Goal: Understand process/instructions: Learn how to perform a task or action

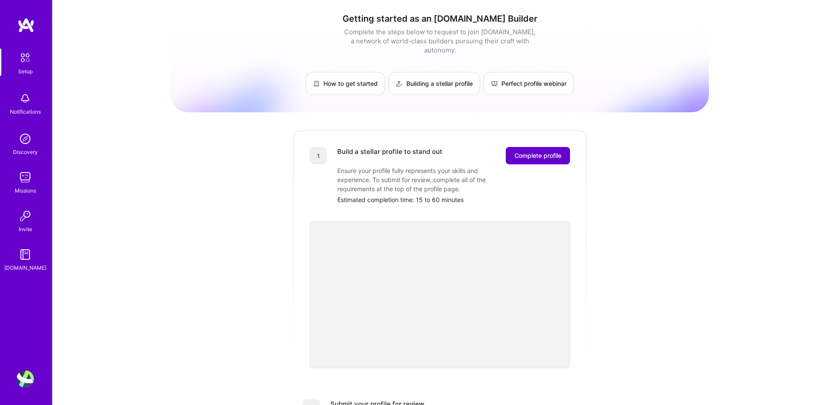
click at [553, 151] on span "Complete profile" at bounding box center [537, 155] width 47 height 9
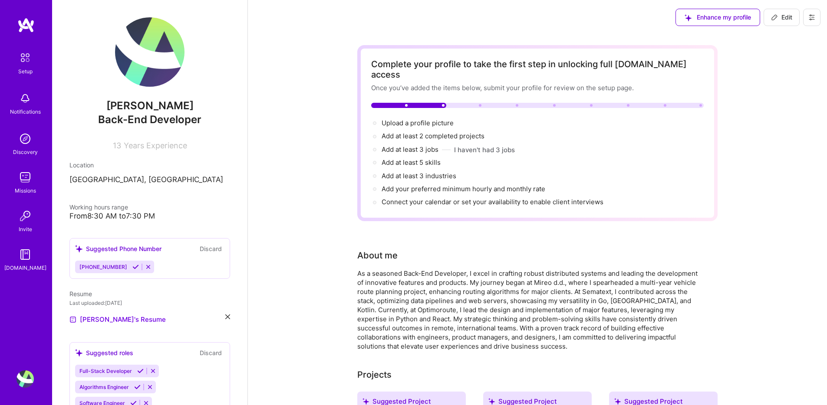
click at [20, 141] on img at bounding box center [24, 138] width 17 height 17
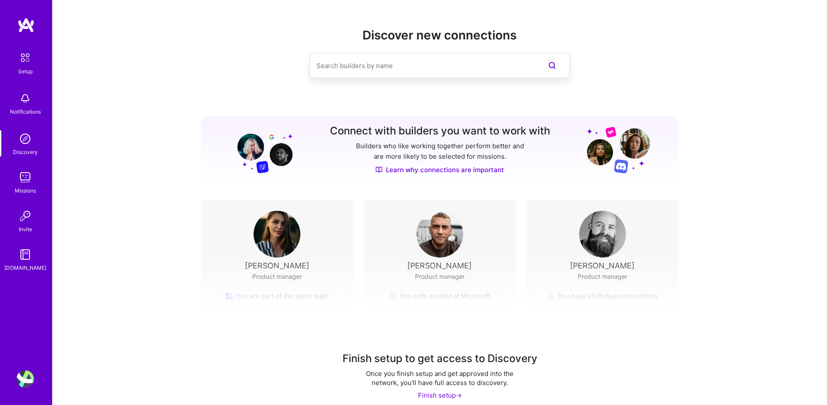
click at [30, 62] on img at bounding box center [25, 58] width 18 height 18
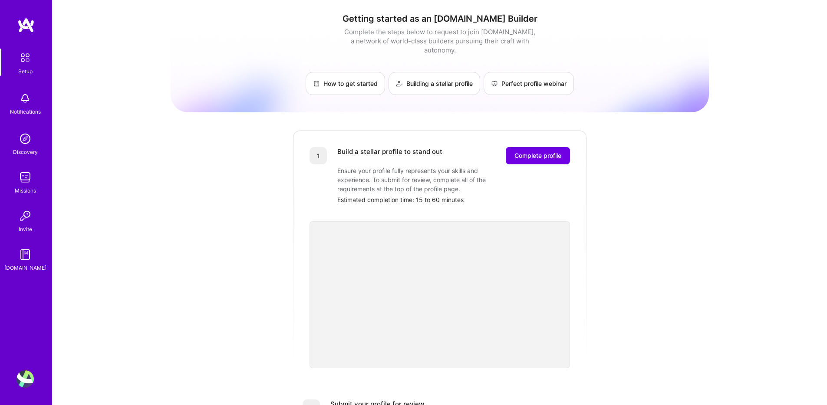
click at [33, 105] on img at bounding box center [24, 98] width 17 height 17
click at [17, 260] on img at bounding box center [24, 254] width 17 height 17
